Goal: Task Accomplishment & Management: Manage account settings

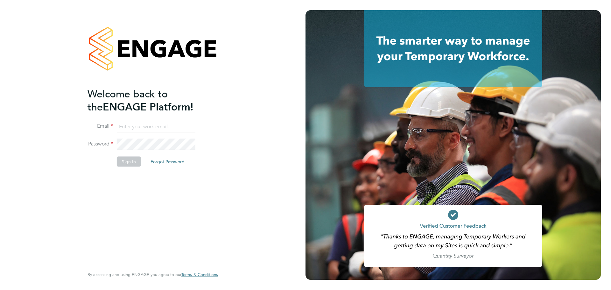
click at [149, 124] on input at bounding box center [156, 126] width 79 height 11
type input "aliesha@mmpconsultancy.co.uk"
click at [127, 164] on button "Sign In" at bounding box center [129, 161] width 24 height 10
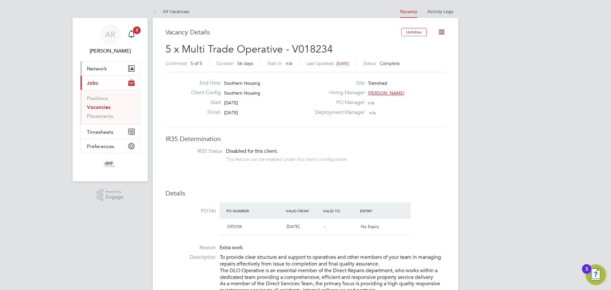
click at [101, 71] on span "Network" at bounding box center [97, 69] width 20 height 6
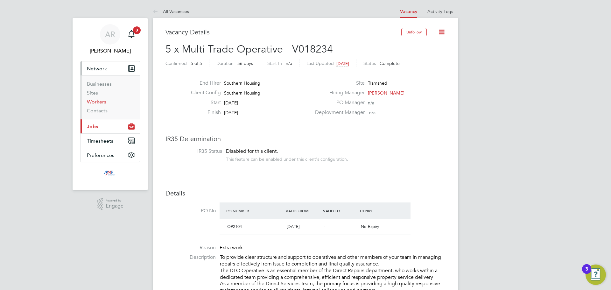
click at [100, 100] on link "Workers" at bounding box center [96, 102] width 19 height 6
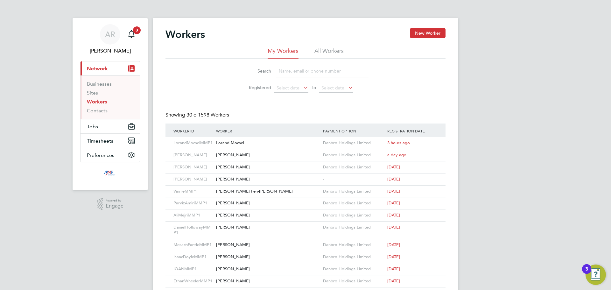
click at [283, 72] on input at bounding box center [322, 71] width 93 height 12
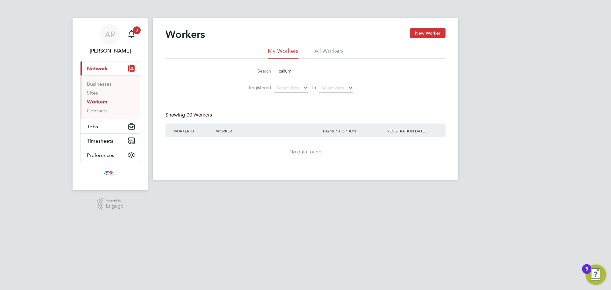
type input "callum"
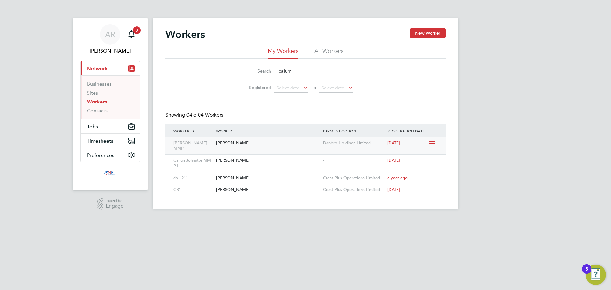
click at [237, 145] on div "[PERSON_NAME]" at bounding box center [267, 143] width 107 height 12
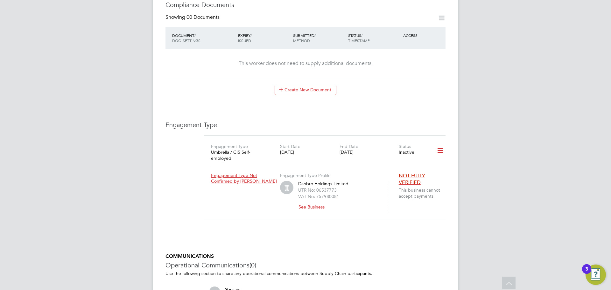
scroll to position [350, 0]
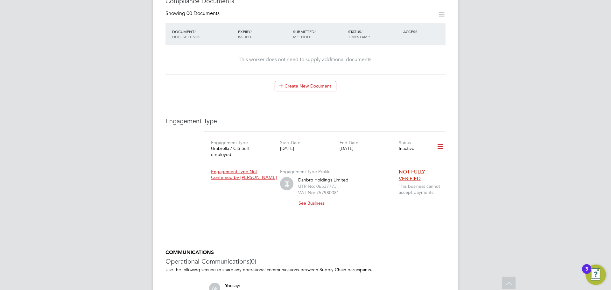
click at [235, 169] on span "Engagement Type Not Confirmed by [PERSON_NAME]" at bounding box center [244, 174] width 66 height 11
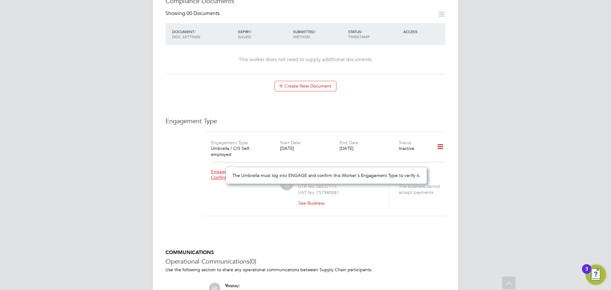
click at [442, 139] on icon at bounding box center [440, 146] width 11 height 15
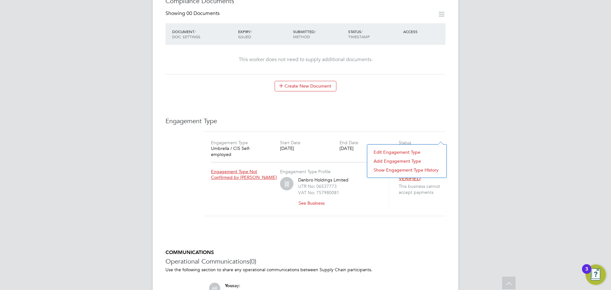
click at [393, 152] on li "Edit Engagement Type" at bounding box center [406, 152] width 73 height 9
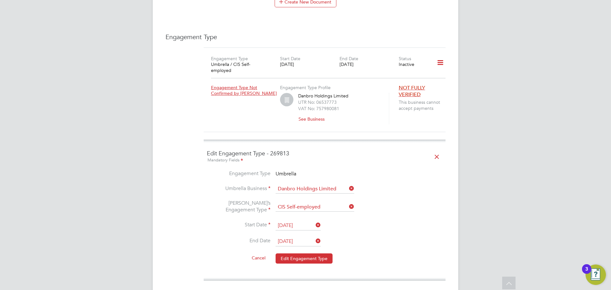
scroll to position [446, 0]
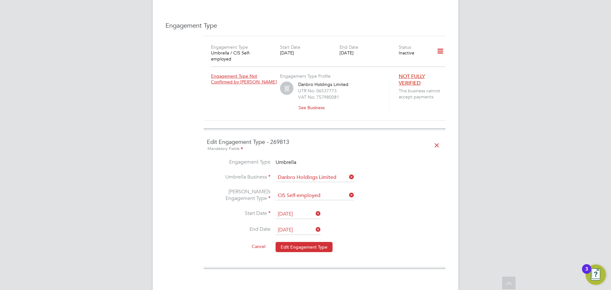
click at [291, 225] on input "29 Sep 2025" at bounding box center [298, 230] width 45 height 10
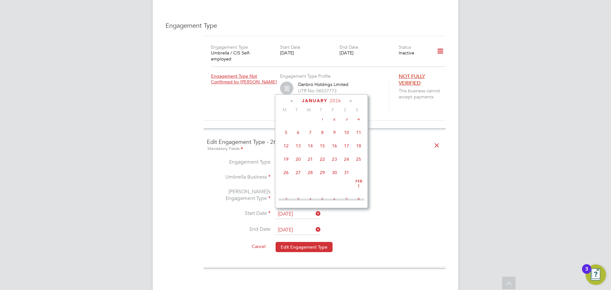
scroll to position [502, 0]
click at [285, 165] on span "26" at bounding box center [286, 159] width 12 height 12
type input "26 Jan 2026"
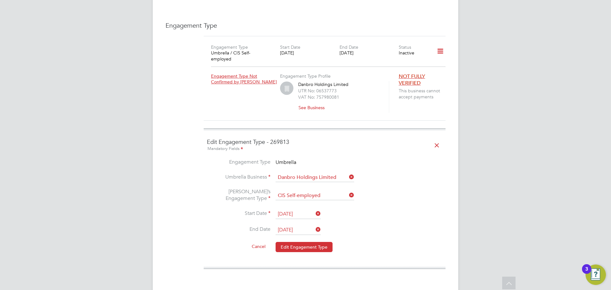
click at [384, 209] on li "Start Date 06 May 2025" at bounding box center [324, 217] width 235 height 16
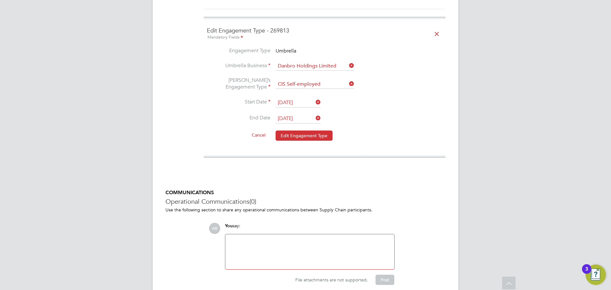
scroll to position [567, 0]
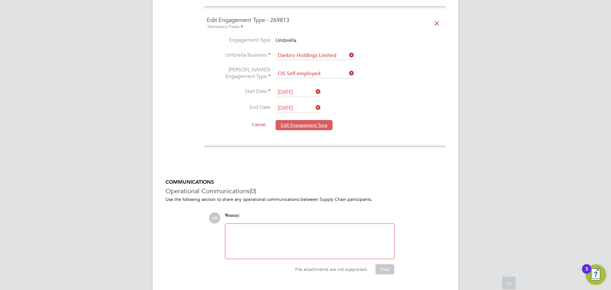
click at [311, 120] on button "Edit Engagement Type" at bounding box center [304, 125] width 57 height 10
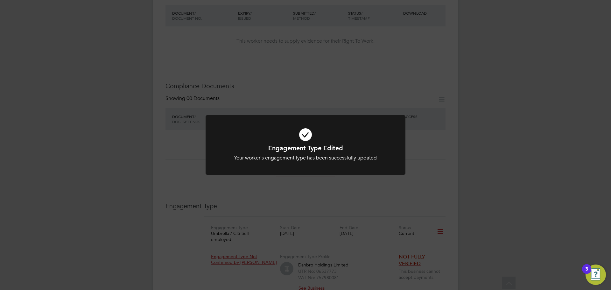
scroll to position [261, 0]
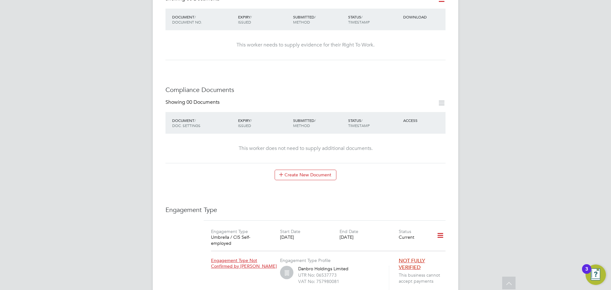
click at [484, 148] on div "Engagement Type Edited Your worker's engagement type has been successfully upda…" at bounding box center [305, 145] width 611 height 290
